Goal: Book appointment/travel/reservation

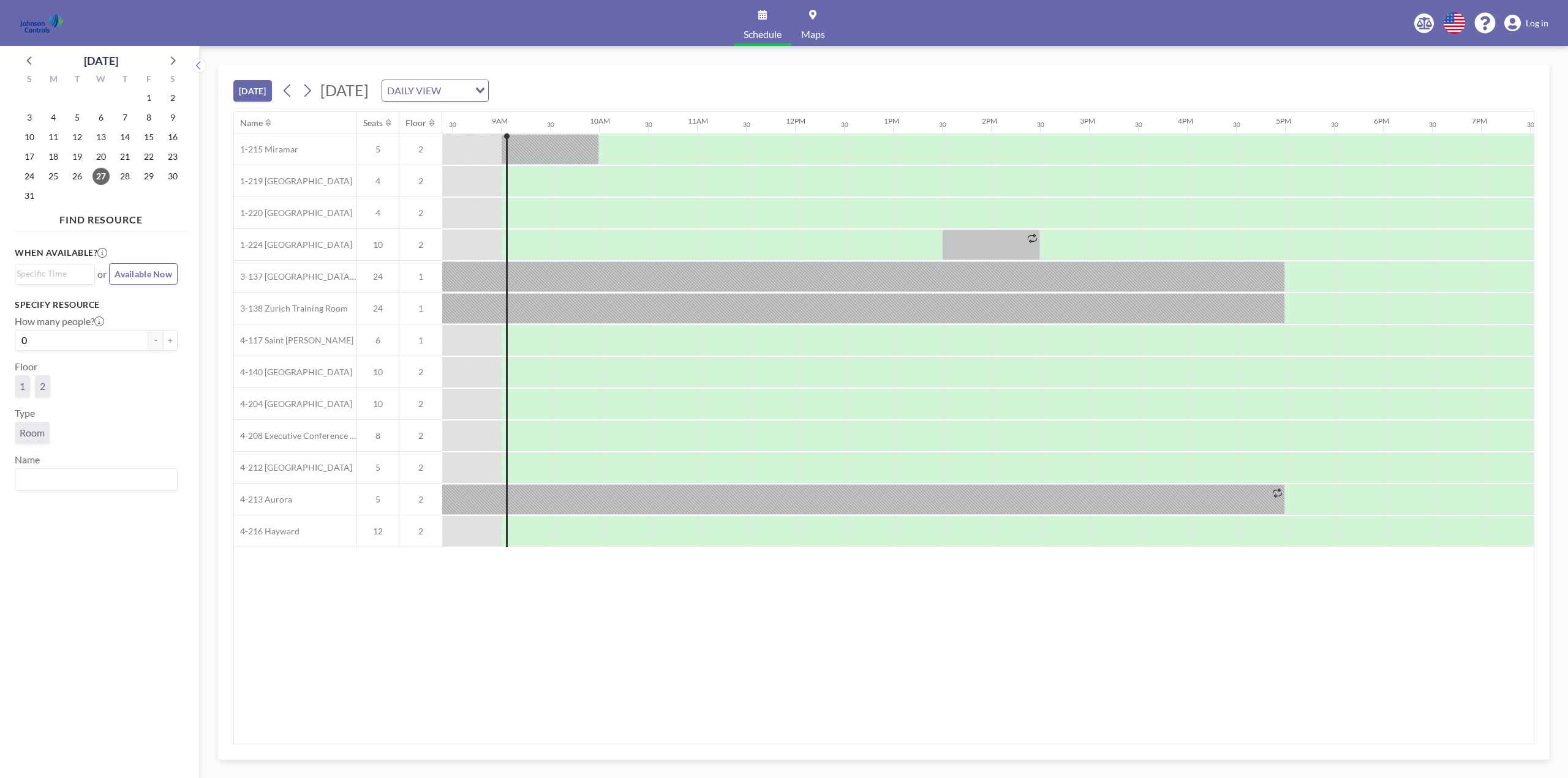
scroll to position [0, 833]
click at [171, 58] on icon at bounding box center [171, 59] width 16 height 16
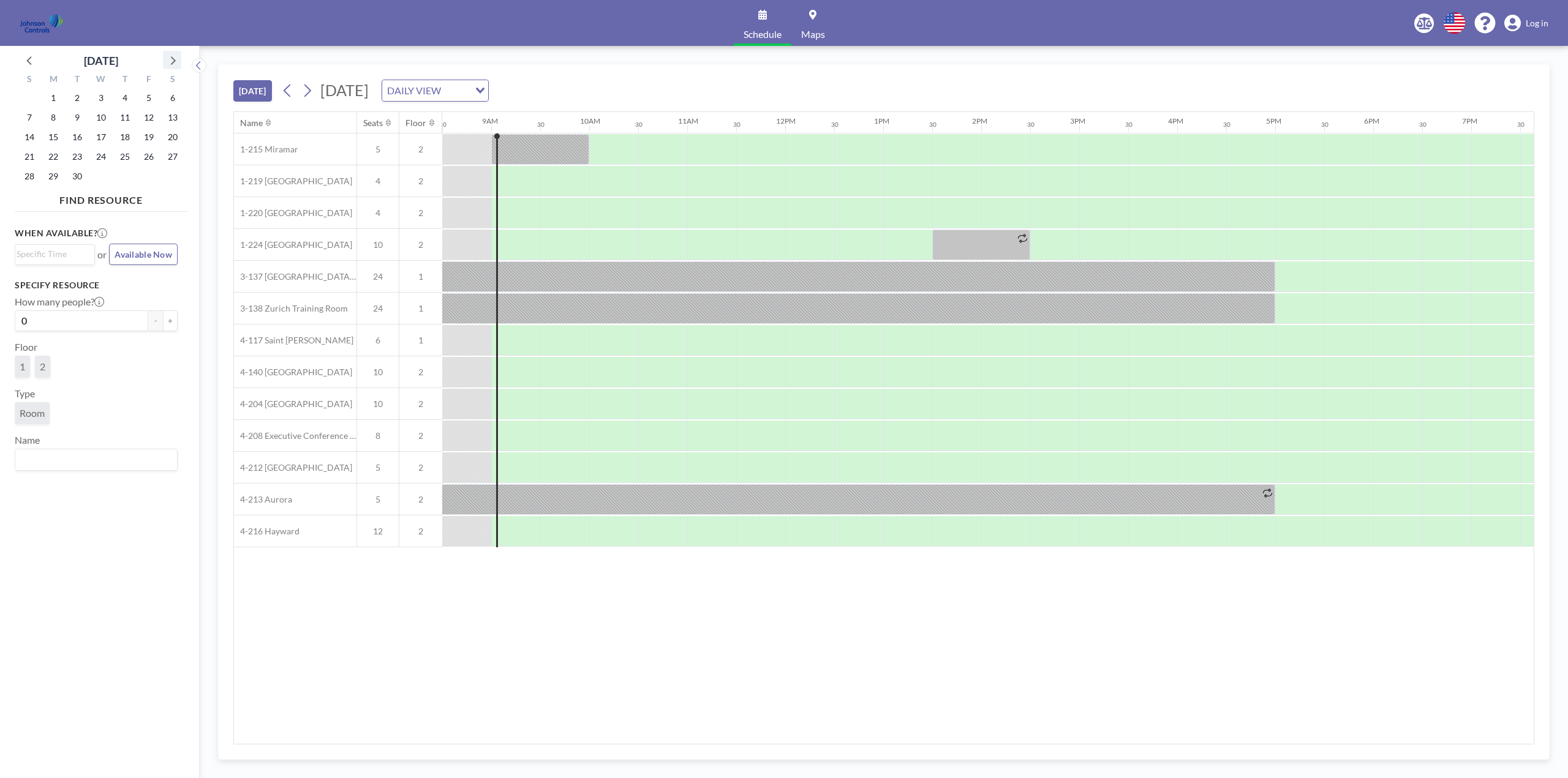
click at [171, 58] on icon at bounding box center [171, 59] width 16 height 16
click at [99, 134] on span "15" at bounding box center [101, 137] width 17 height 17
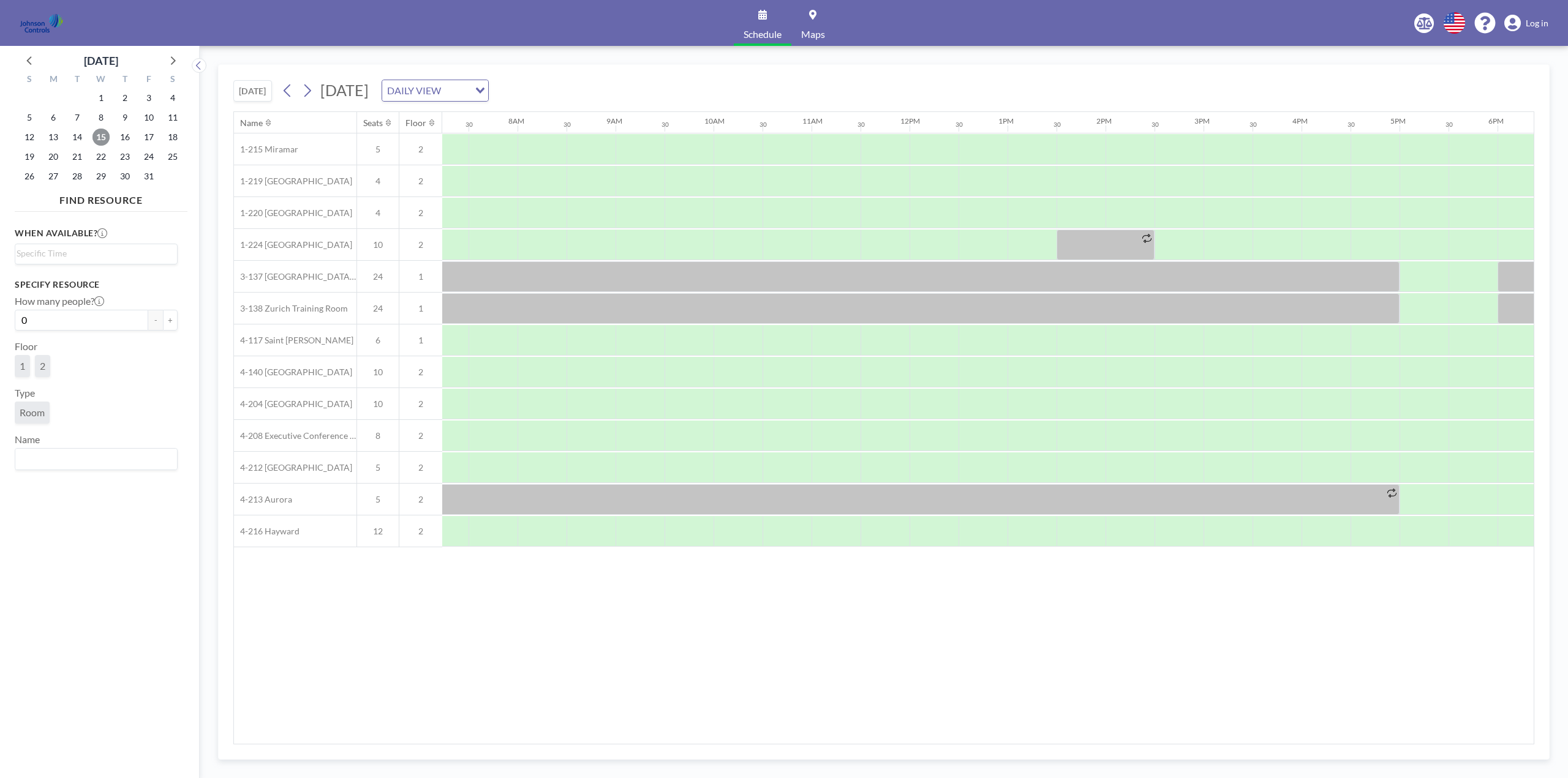
scroll to position [0, 735]
click at [696, 274] on div at bounding box center [883, 276] width 980 height 30
click at [1533, 19] on span "Log in" at bounding box center [1537, 23] width 22 height 11
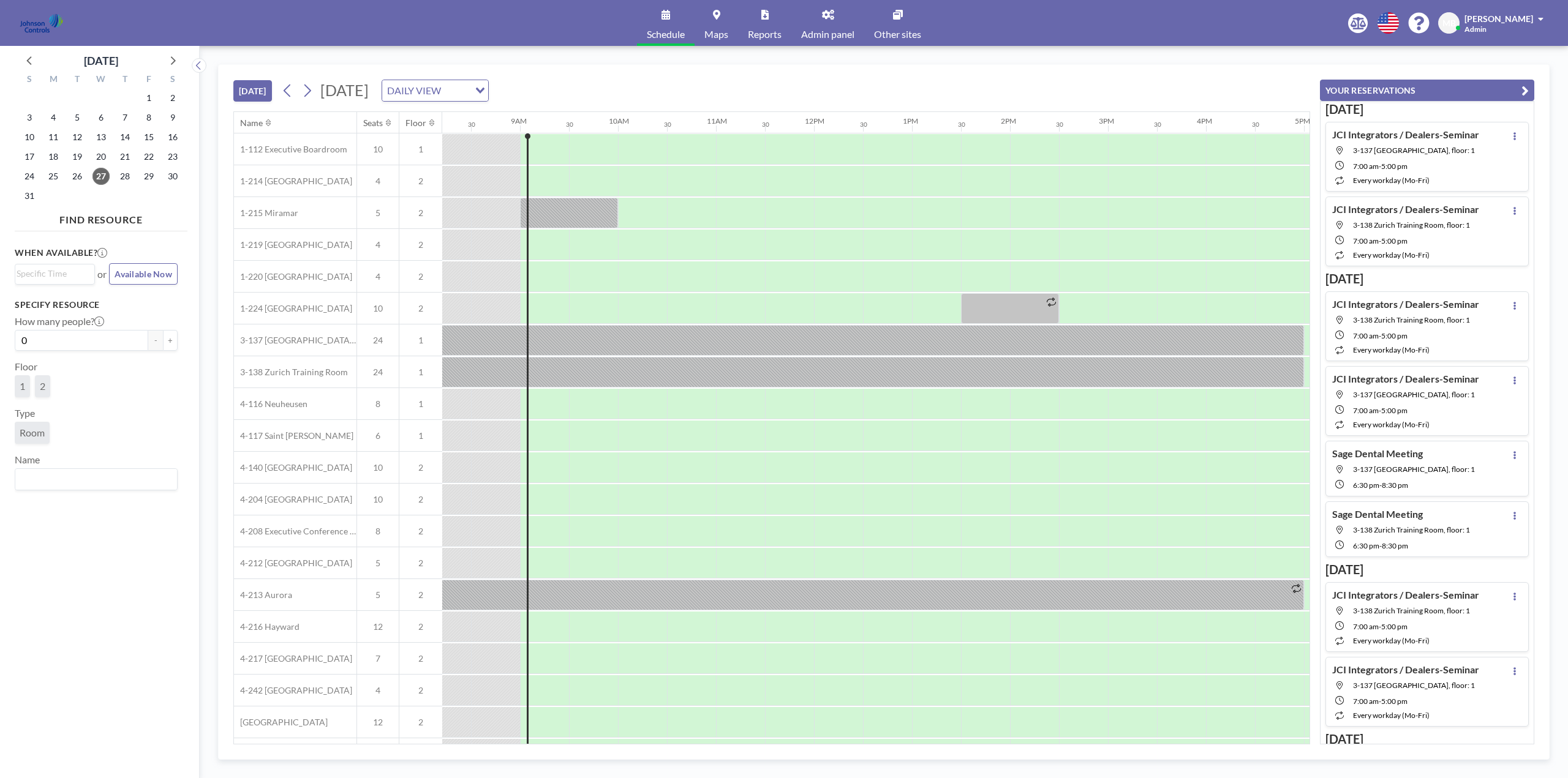
scroll to position [0, 833]
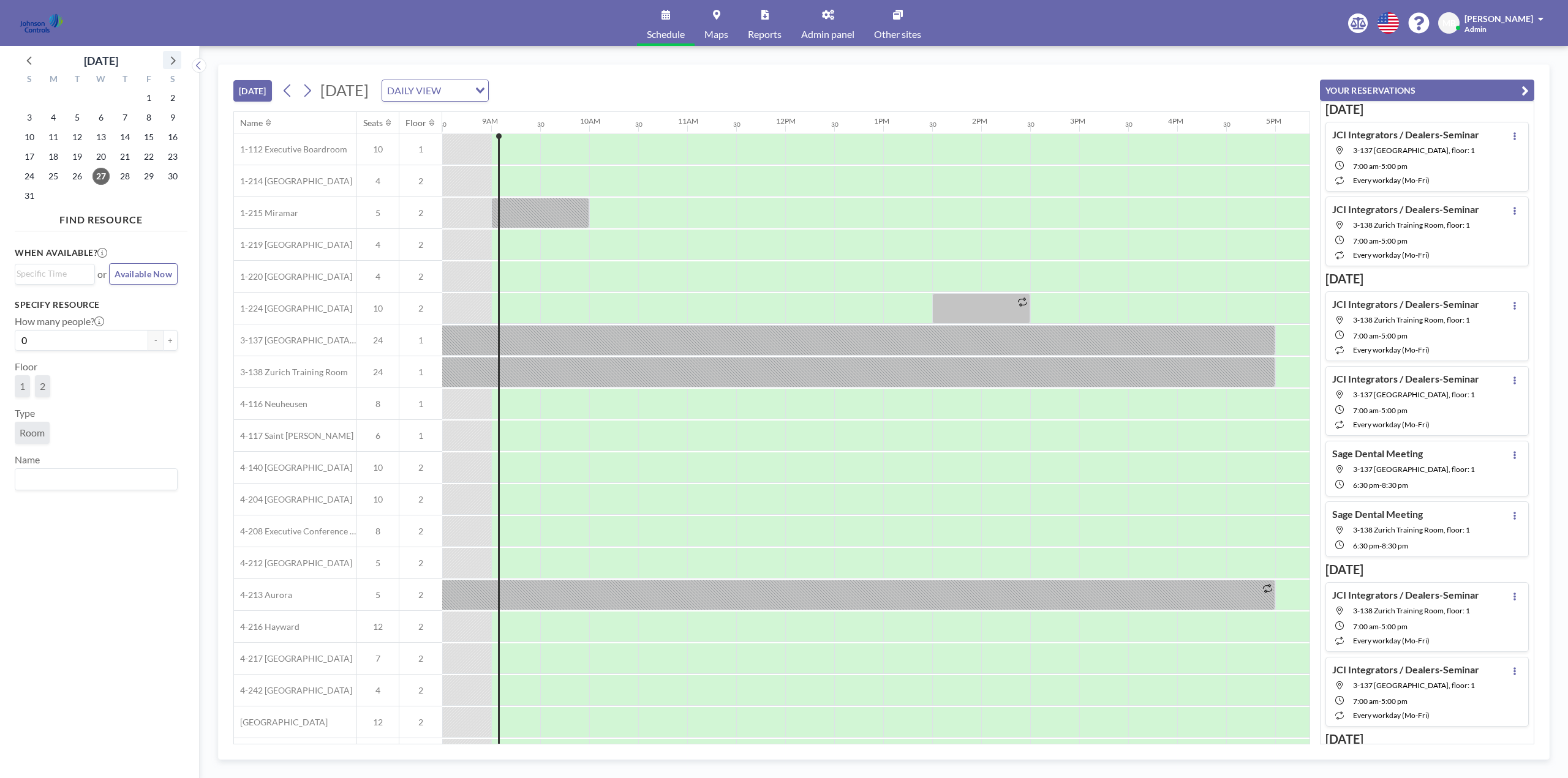
click at [176, 59] on icon at bounding box center [171, 59] width 16 height 16
click at [97, 134] on span "15" at bounding box center [101, 137] width 17 height 17
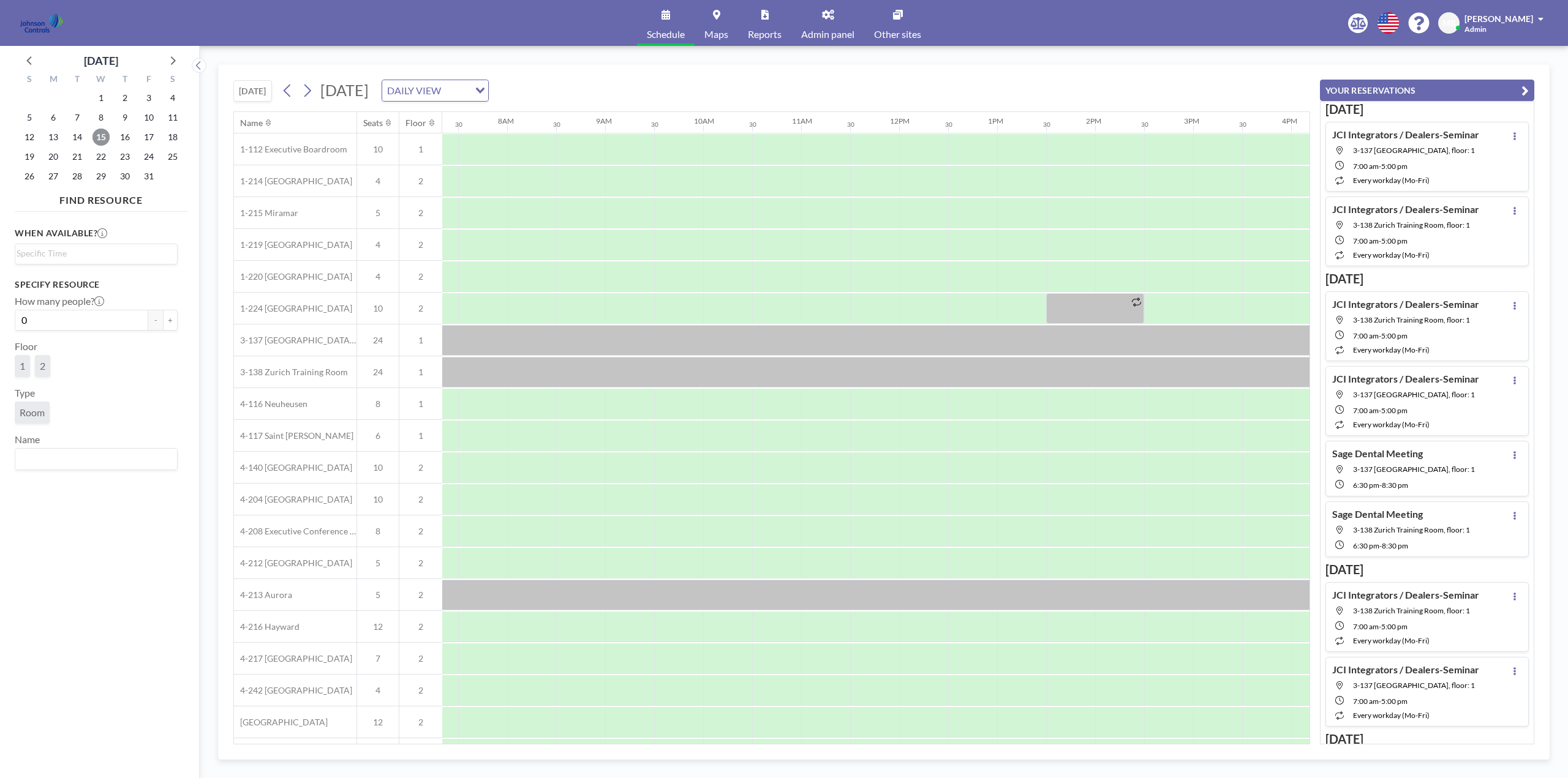
scroll to position [0, 735]
click at [777, 333] on div at bounding box center [883, 340] width 980 height 30
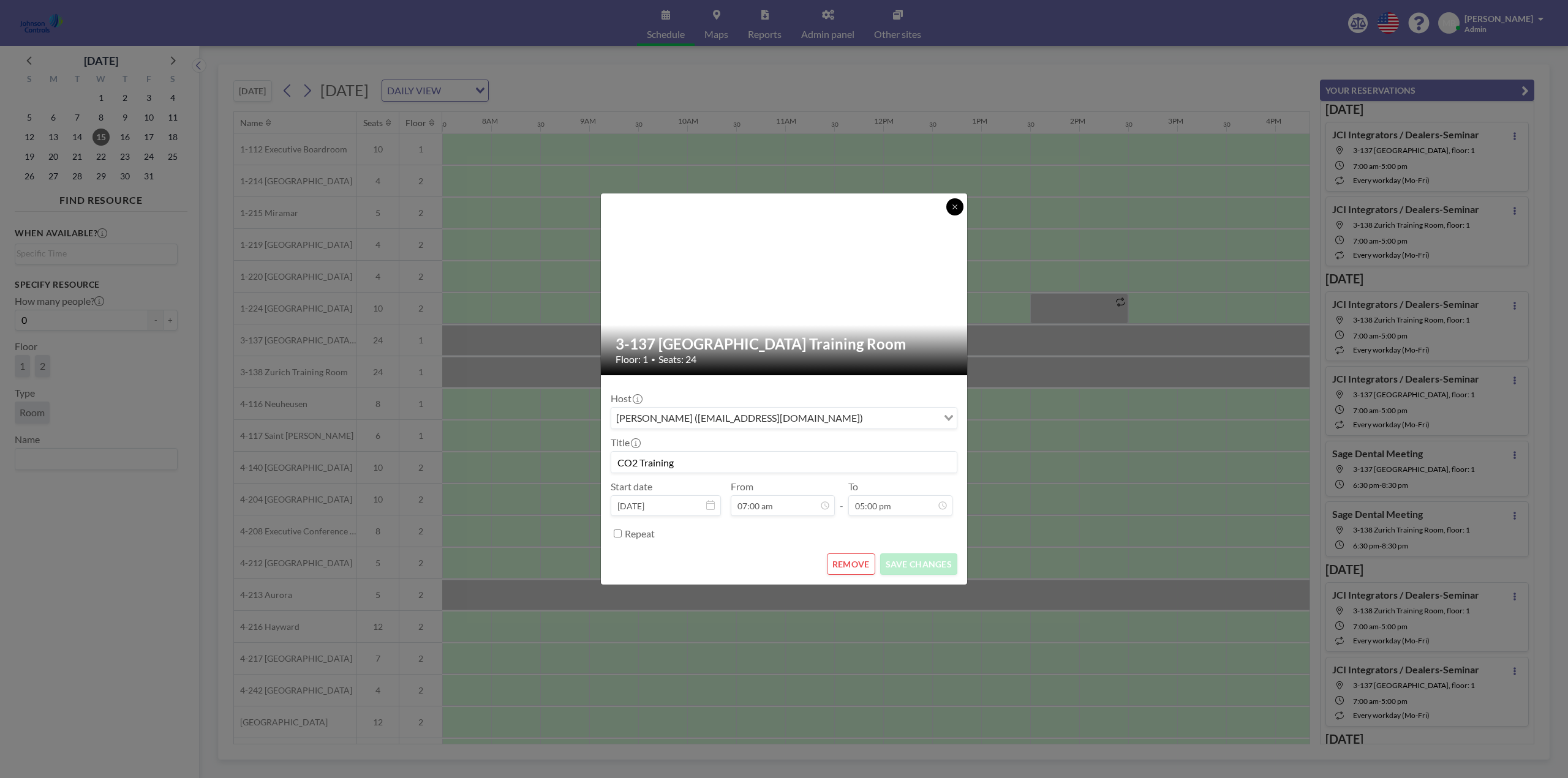
click at [955, 208] on icon at bounding box center [954, 206] width 4 height 4
